Goal: Task Accomplishment & Management: Use online tool/utility

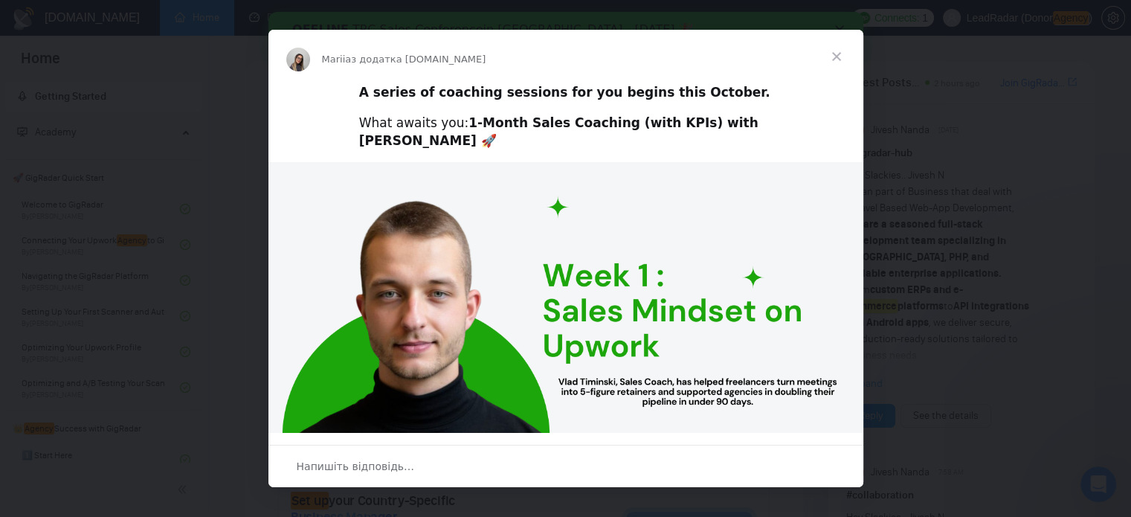
click at [836, 62] on span "Закрити" at bounding box center [837, 57] width 54 height 54
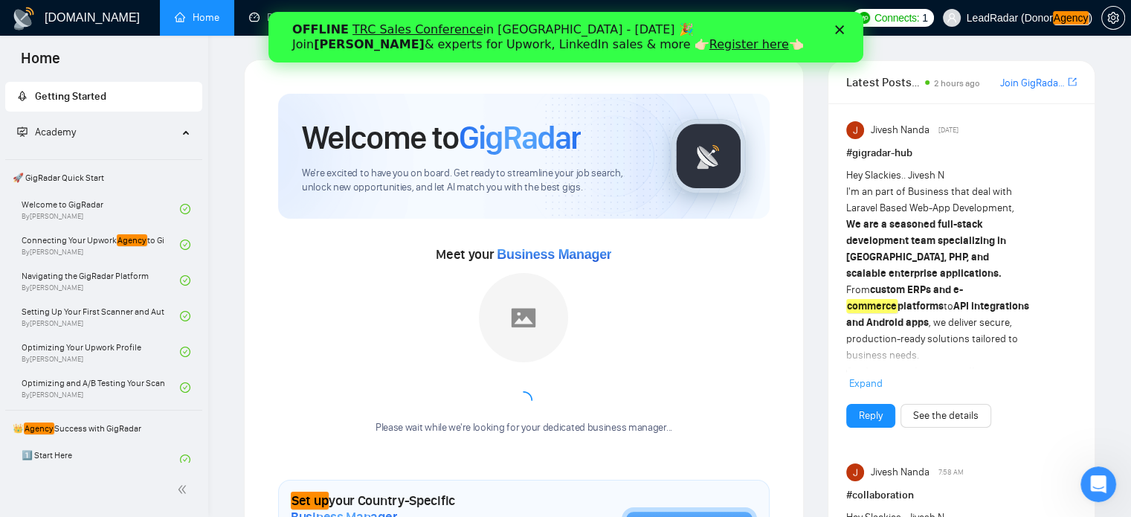
drag, startPoint x: 468, startPoint y: 45, endPoint x: 225, endPoint y: 34, distance: 243.4
click at [268, 34] on html "OFFLINE TRC Sales Conference in [GEOGRAPHIC_DATA] - [DATE] 🎉 Join [PERSON_NAME]…" at bounding box center [565, 37] width 595 height 51
copy div "OFFLINE TRC Sales Conference in [GEOGRAPHIC_DATA] - [DATE] 🎉 Join [PERSON_NAME]…"
click at [834, 32] on icon "Закрити" at bounding box center [838, 29] width 9 height 9
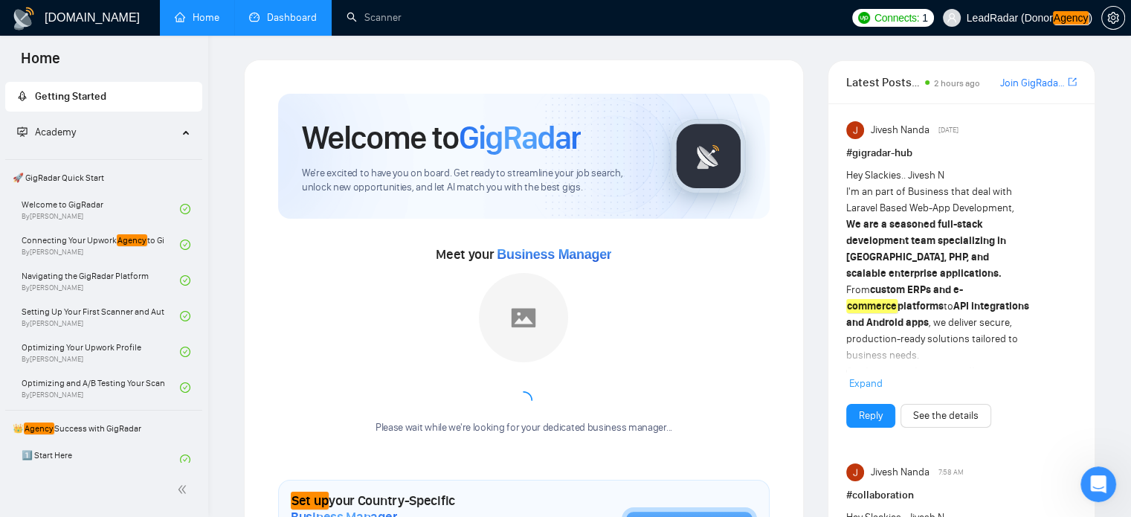
click at [262, 17] on link "Dashboard" at bounding box center [283, 17] width 68 height 13
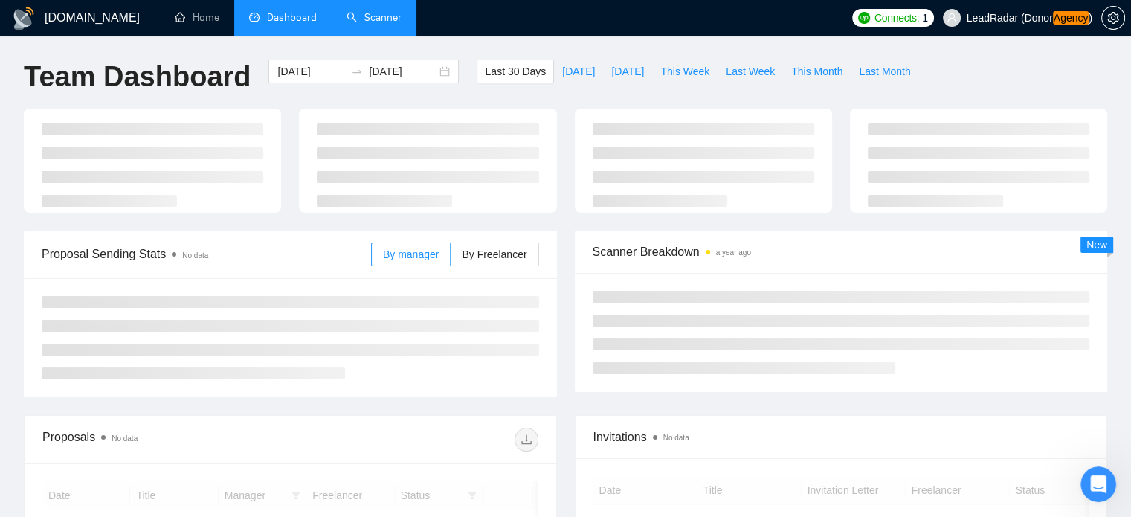
click at [381, 17] on link "Scanner" at bounding box center [373, 17] width 55 height 13
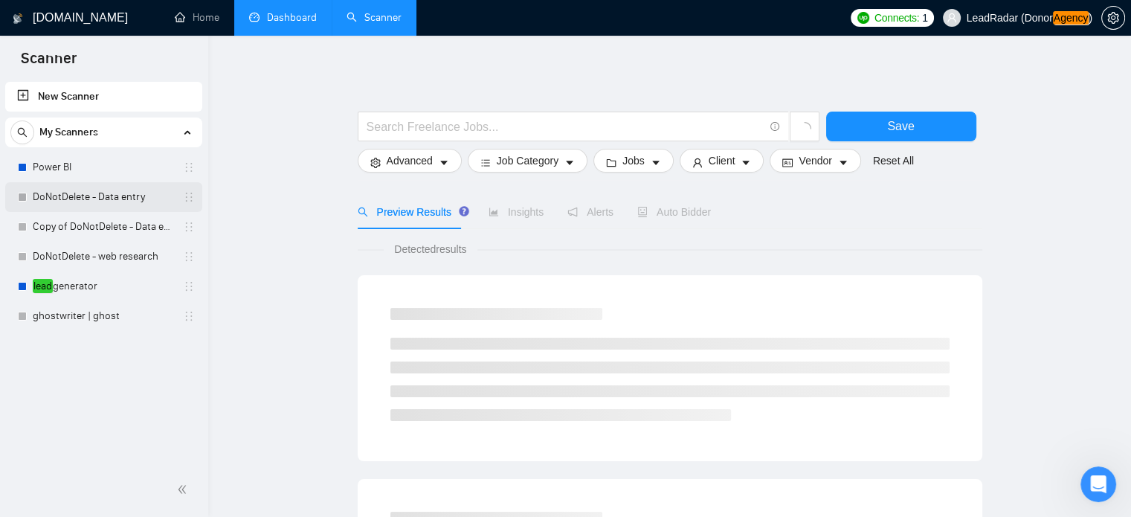
click at [109, 204] on link "DoNotDelete - Data entry" at bounding box center [103, 197] width 141 height 30
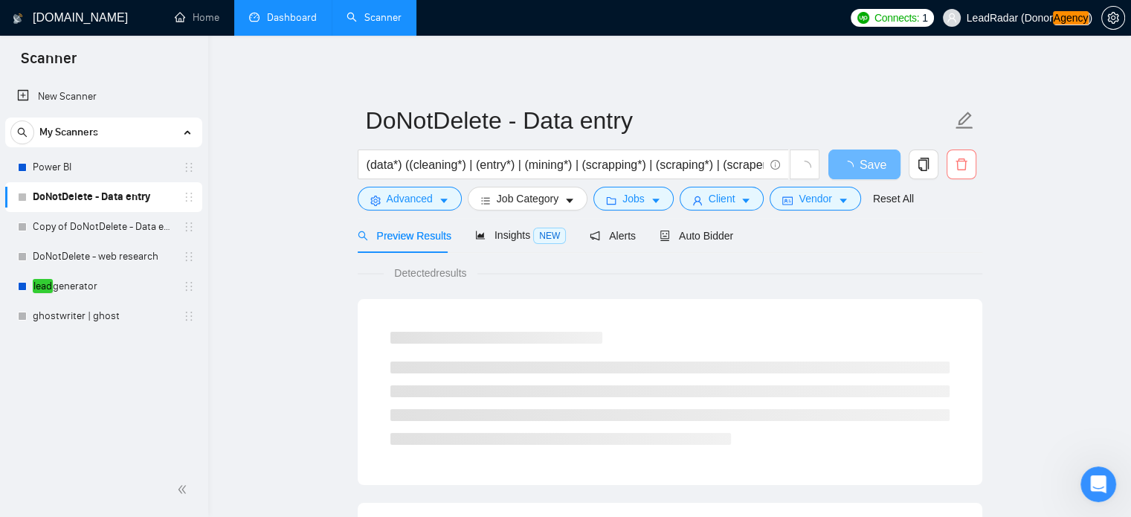
click at [958, 169] on icon "delete" at bounding box center [961, 164] width 13 height 13
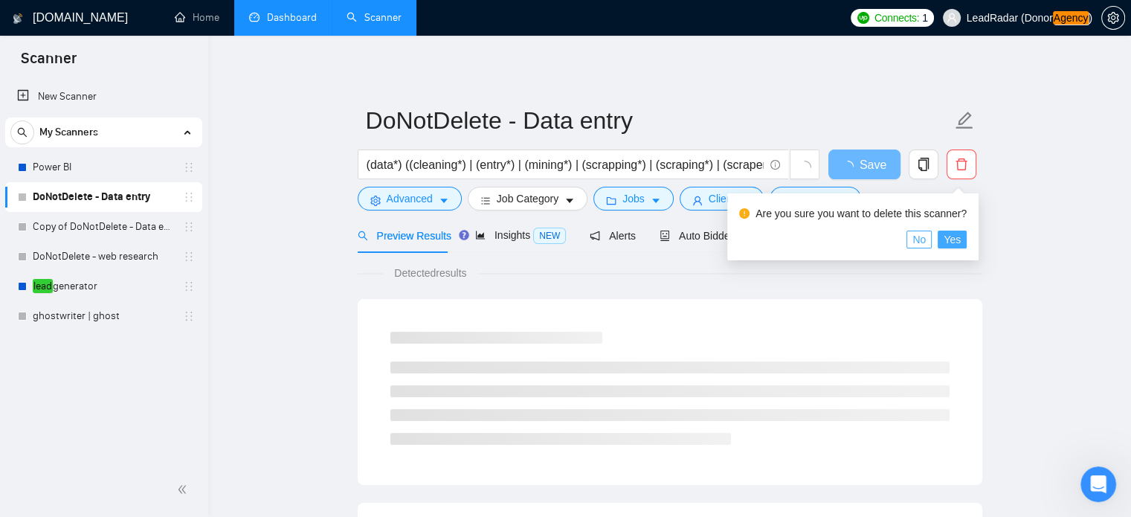
click at [946, 236] on span "Yes" at bounding box center [951, 239] width 17 height 16
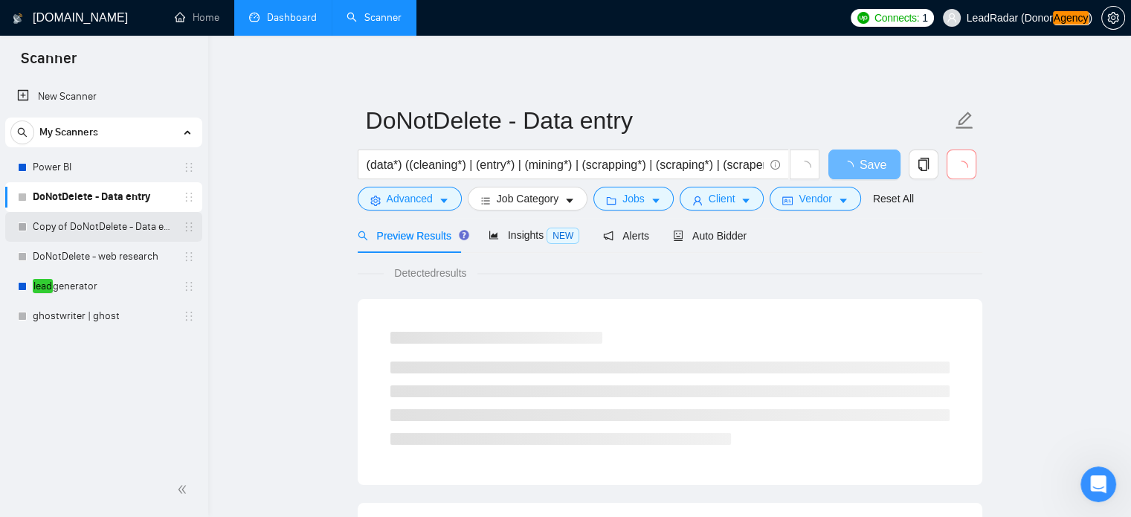
click at [87, 222] on link "Copy of DoNotDelete - Data entry" at bounding box center [103, 227] width 141 height 30
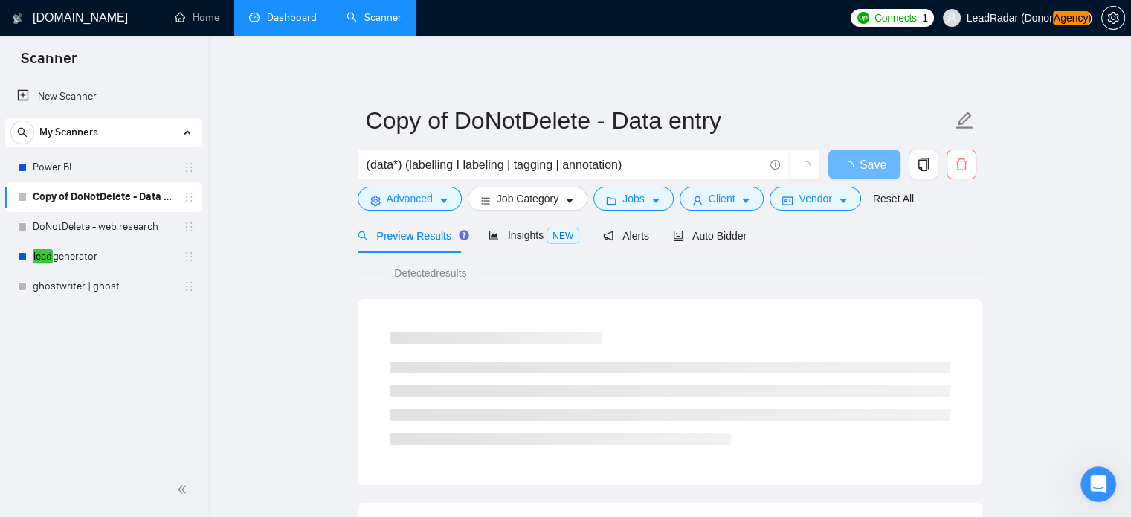
click at [958, 178] on button "button" at bounding box center [961, 164] width 30 height 30
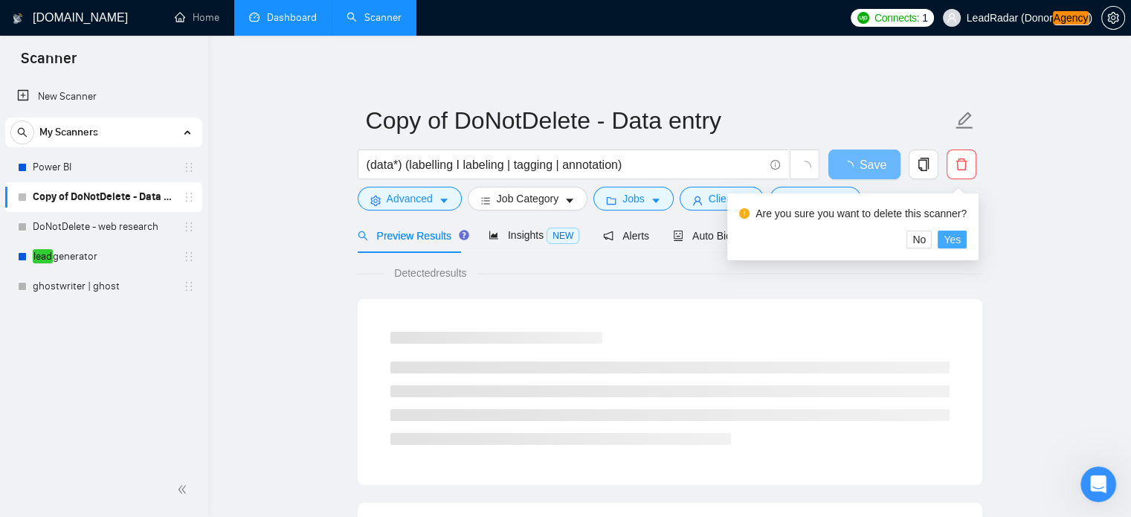
click at [952, 243] on span "Yes" at bounding box center [951, 239] width 17 height 16
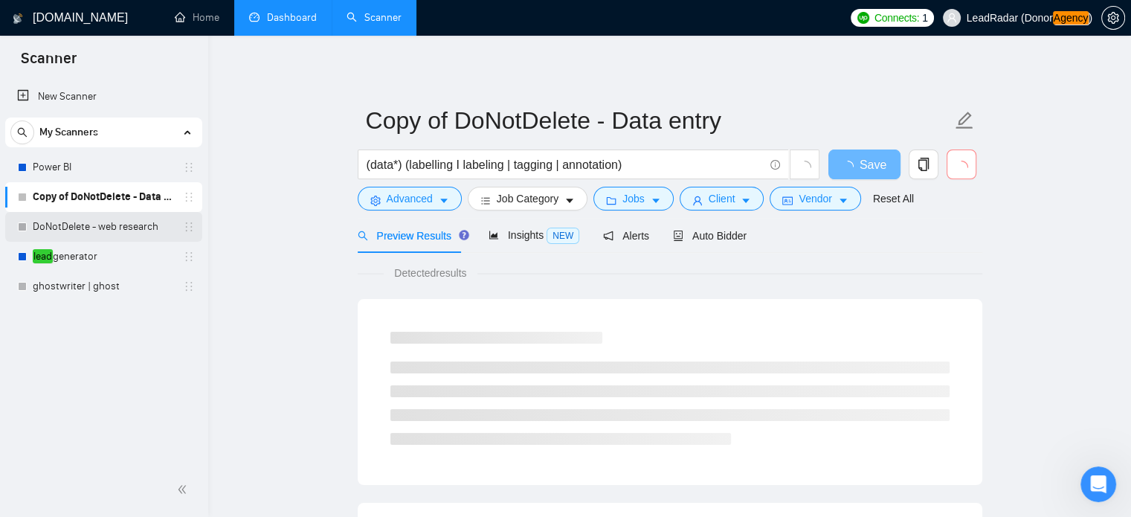
click at [71, 231] on link "DoNotDelete - web research" at bounding box center [103, 227] width 141 height 30
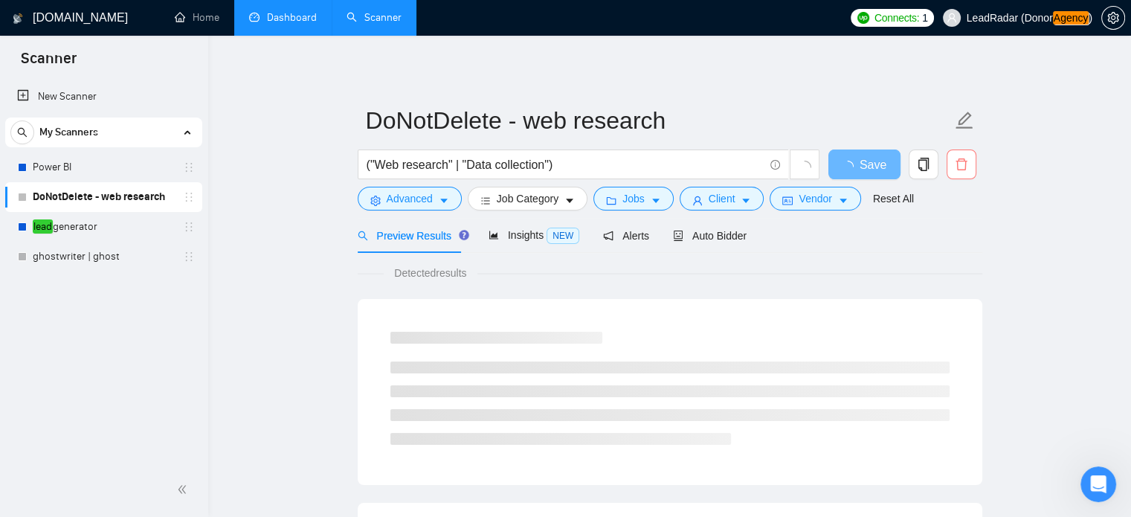
click at [962, 170] on icon "delete" at bounding box center [961, 164] width 13 height 13
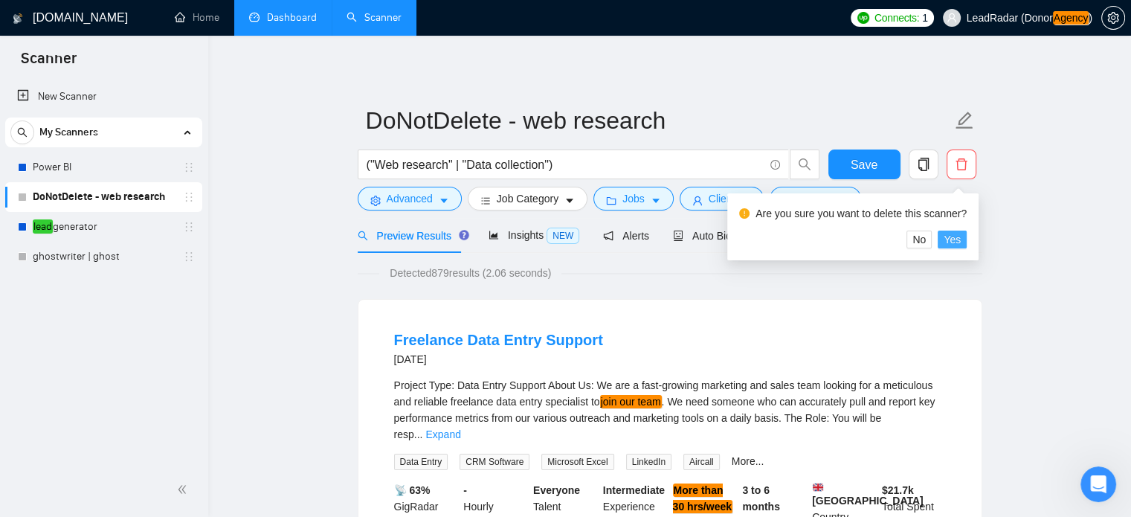
click at [946, 244] on span "Yes" at bounding box center [951, 239] width 17 height 16
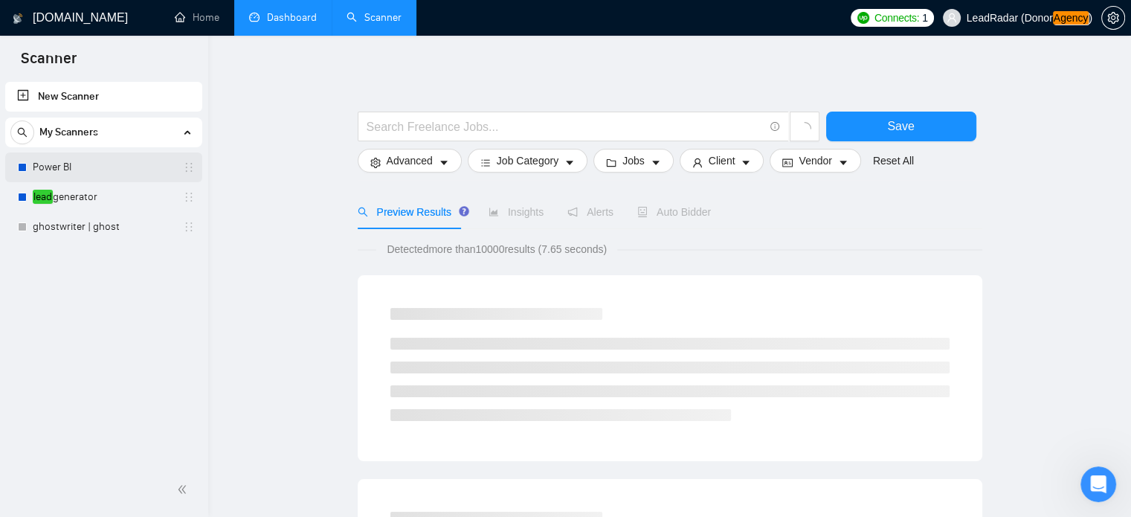
click at [91, 172] on link "Power BI" at bounding box center [103, 167] width 141 height 30
